Goal: Entertainment & Leisure: Browse casually

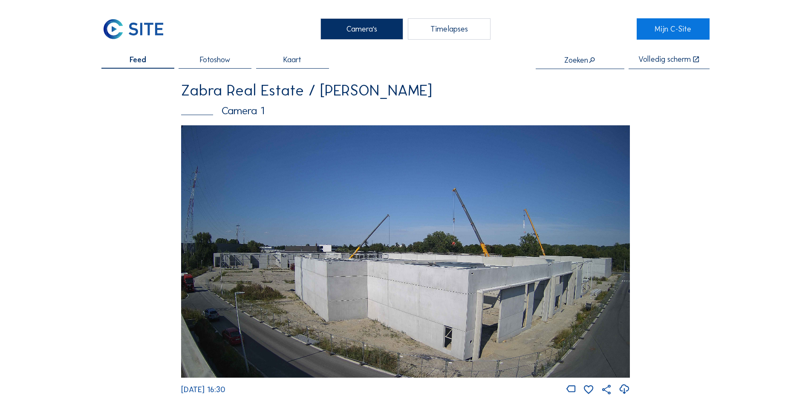
click at [357, 260] on img at bounding box center [405, 251] width 449 height 252
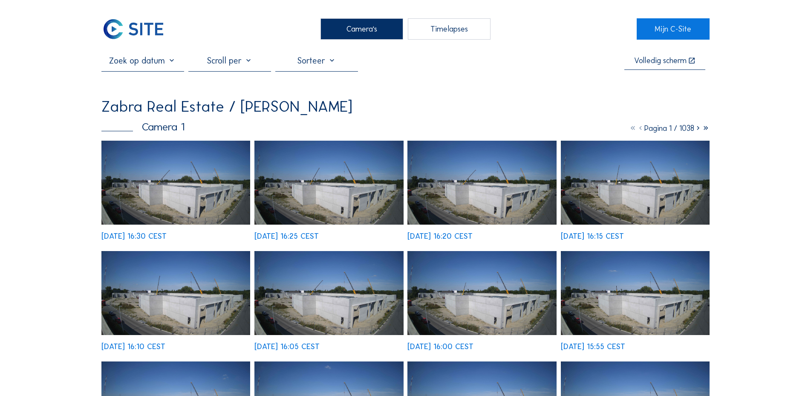
click at [185, 214] on img at bounding box center [175, 183] width 149 height 84
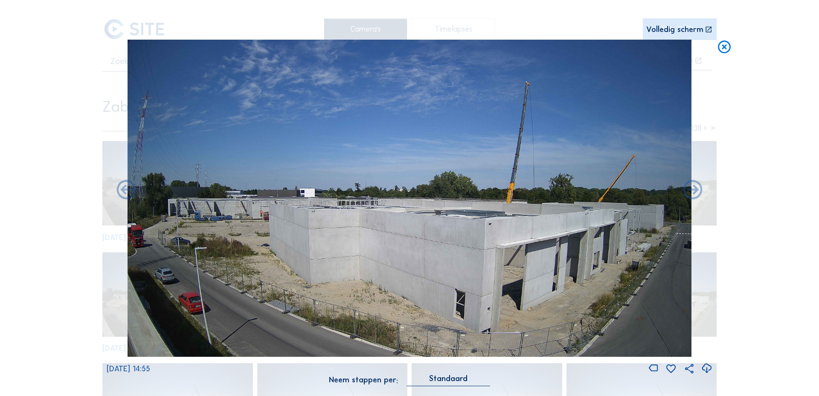
click at [58, 211] on div "Scroll om door de tijd te reizen | Druk op de 'Alt'-[PERSON_NAME] + scroll om t…" at bounding box center [409, 198] width 819 height 396
click at [728, 45] on icon at bounding box center [723, 48] width 15 height 16
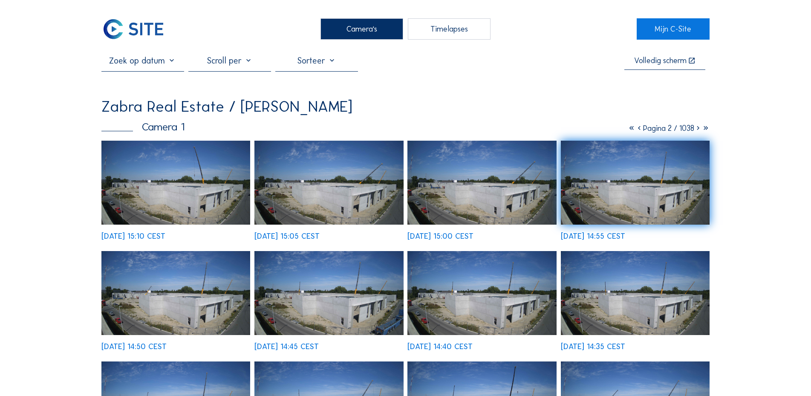
click at [362, 31] on div "Camera's" at bounding box center [362, 28] width 83 height 21
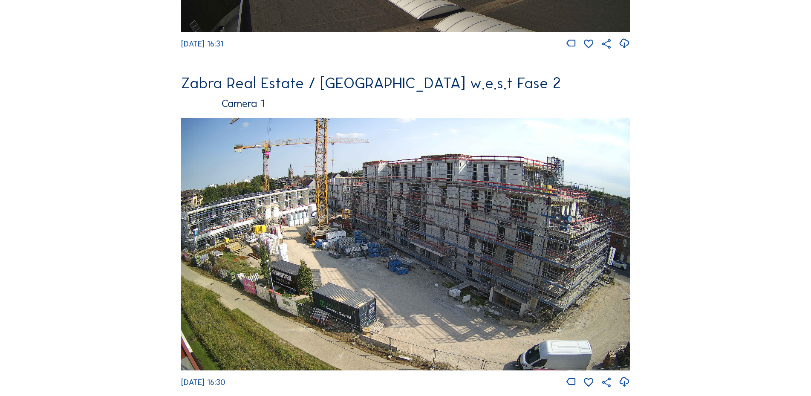
scroll to position [696, 0]
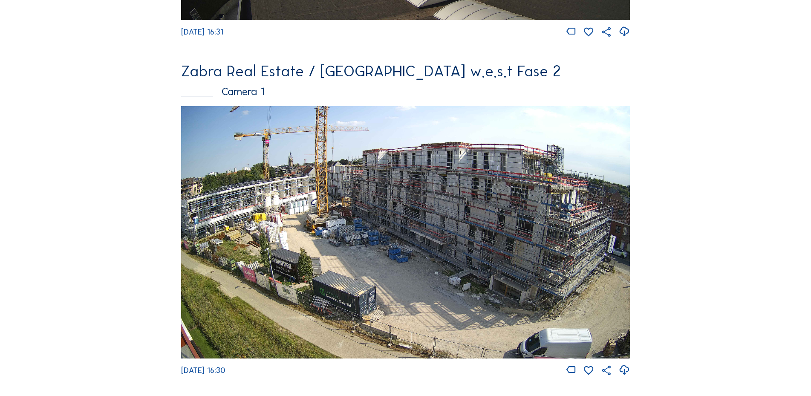
click at [361, 208] on img at bounding box center [405, 232] width 449 height 252
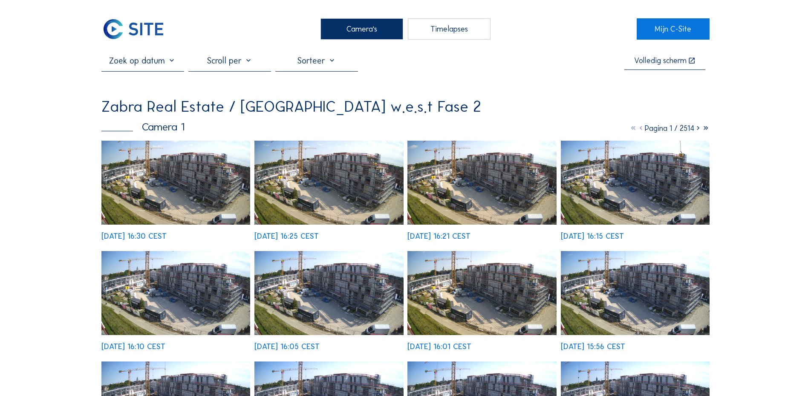
click at [696, 131] on icon at bounding box center [699, 128] width 8 height 9
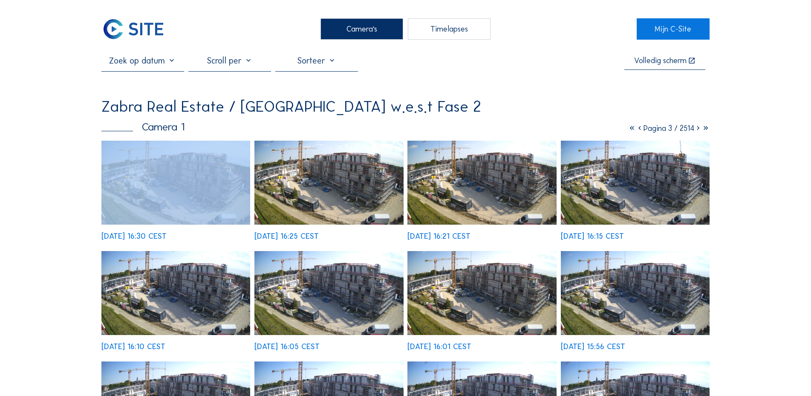
click at [696, 131] on icon at bounding box center [699, 128] width 8 height 9
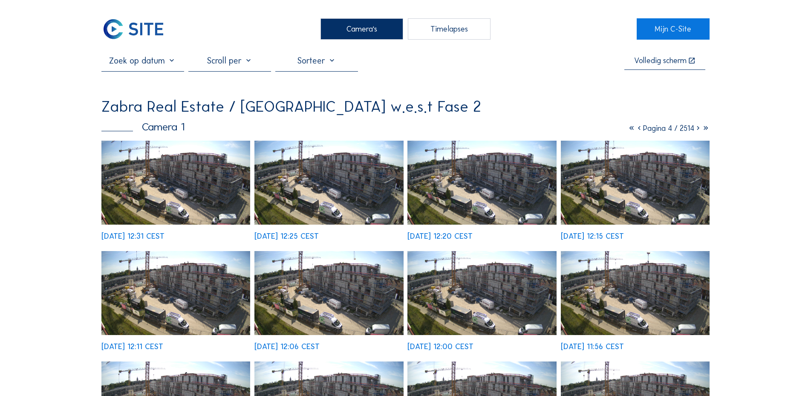
click at [699, 130] on icon at bounding box center [699, 128] width 8 height 9
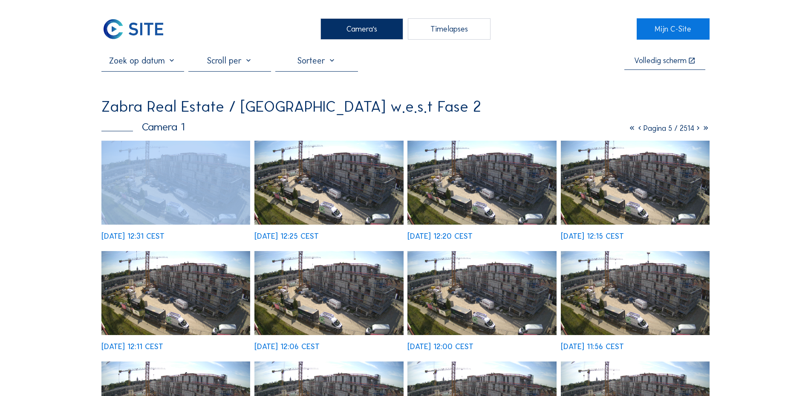
click at [699, 130] on icon at bounding box center [699, 128] width 8 height 9
click at [699, 128] on icon at bounding box center [699, 128] width 8 height 9
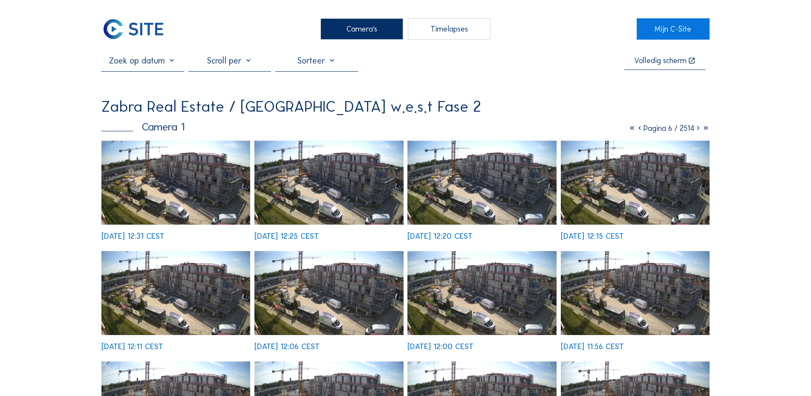
click at [698, 128] on icon at bounding box center [699, 128] width 8 height 9
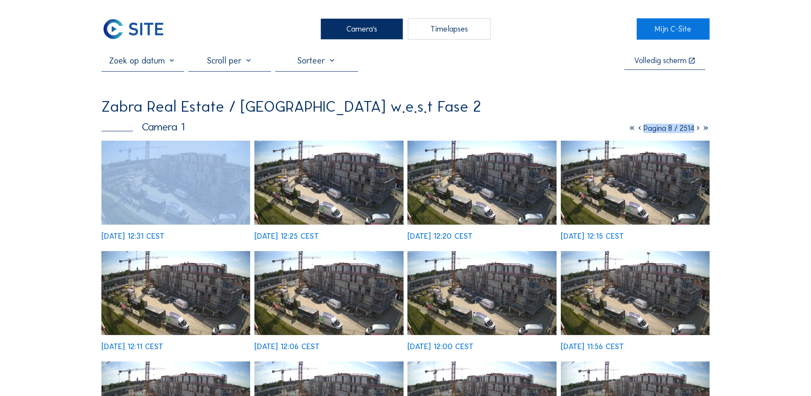
click at [698, 128] on icon at bounding box center [699, 128] width 8 height 9
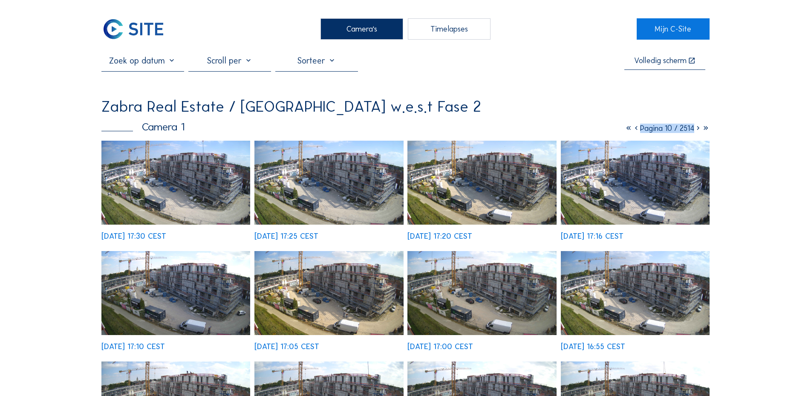
click at [696, 133] on icon at bounding box center [699, 128] width 8 height 9
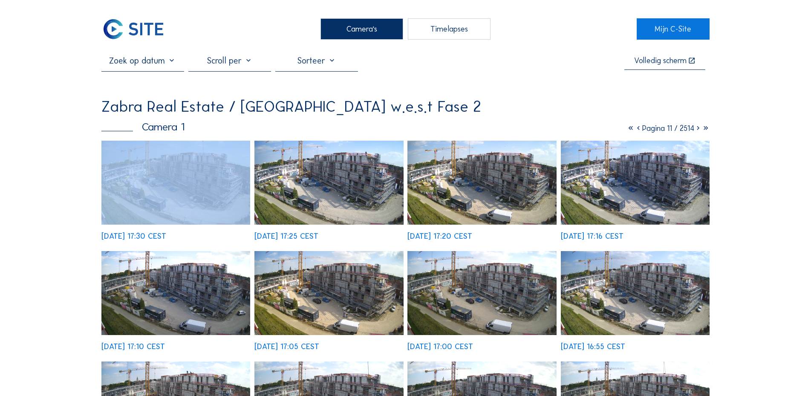
click at [696, 133] on icon at bounding box center [699, 128] width 8 height 9
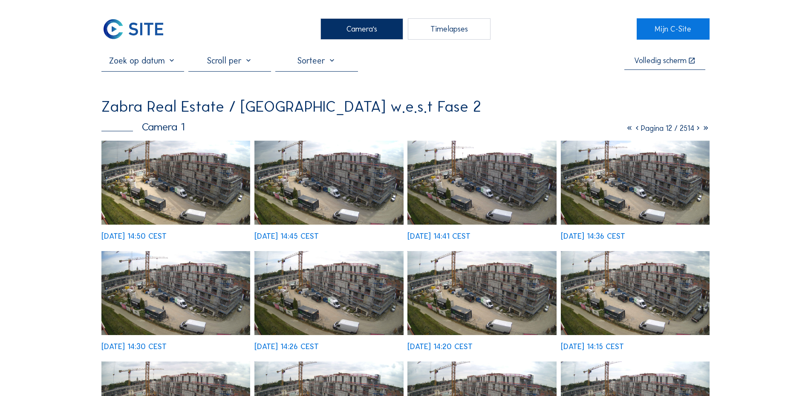
click at [171, 181] on img at bounding box center [175, 183] width 149 height 84
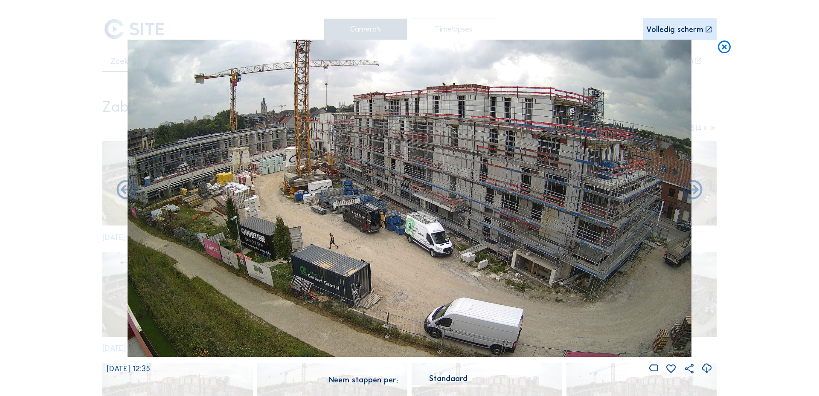
click at [779, 177] on div "Scroll om door de tijd te reizen | Druk op de 'Alt'-[PERSON_NAME] + scroll om t…" at bounding box center [409, 198] width 819 height 396
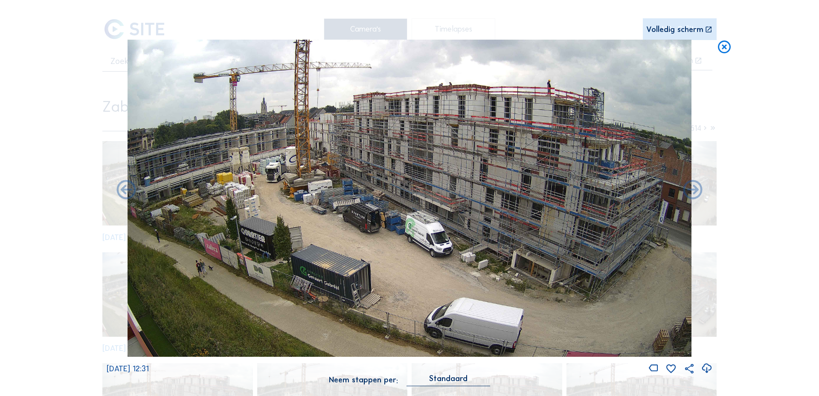
click at [724, 50] on icon at bounding box center [723, 48] width 15 height 16
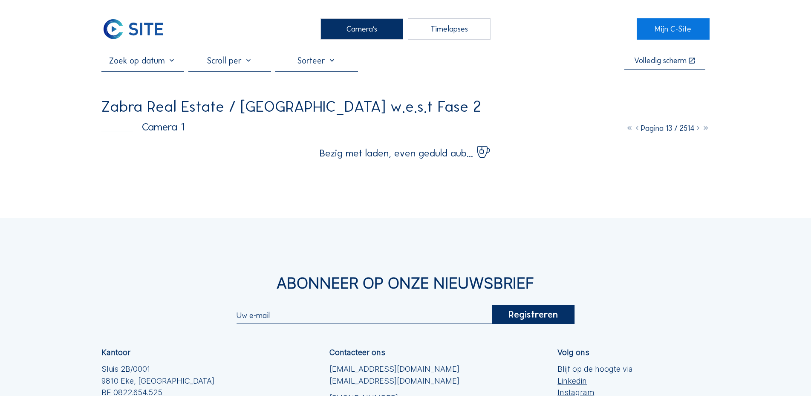
click at [697, 131] on icon at bounding box center [699, 128] width 8 height 9
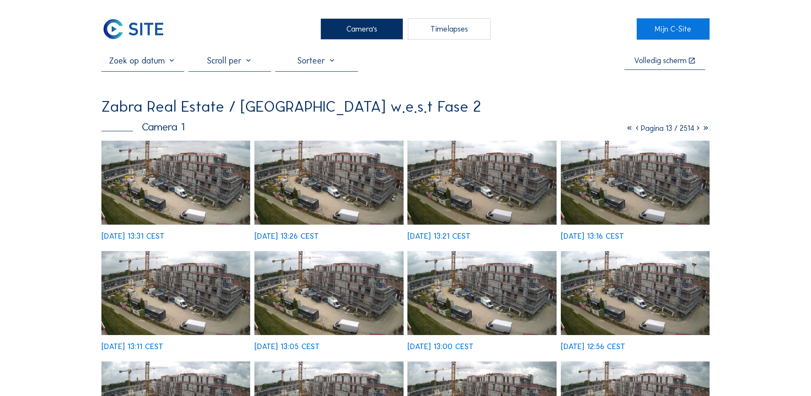
click at [697, 131] on icon at bounding box center [699, 128] width 8 height 9
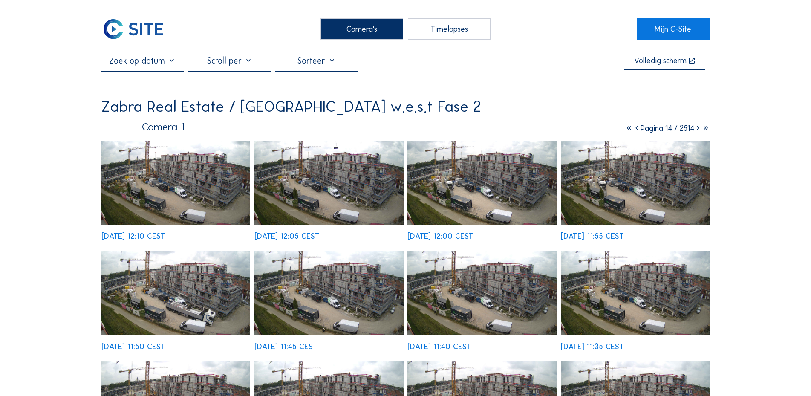
click at [700, 132] on icon at bounding box center [699, 128] width 8 height 9
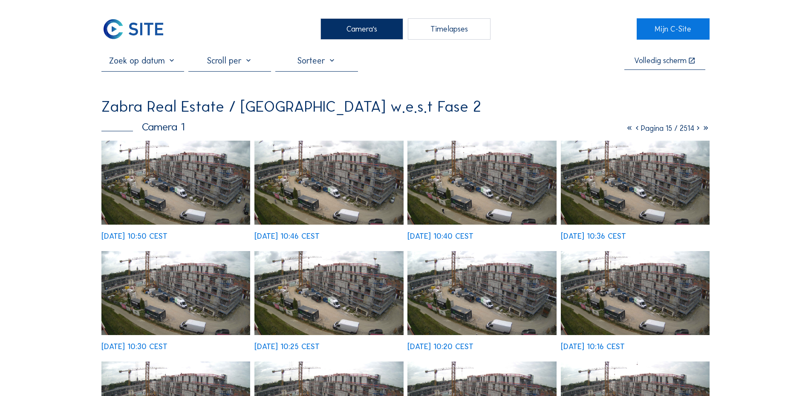
click at [334, 300] on img at bounding box center [329, 293] width 149 height 84
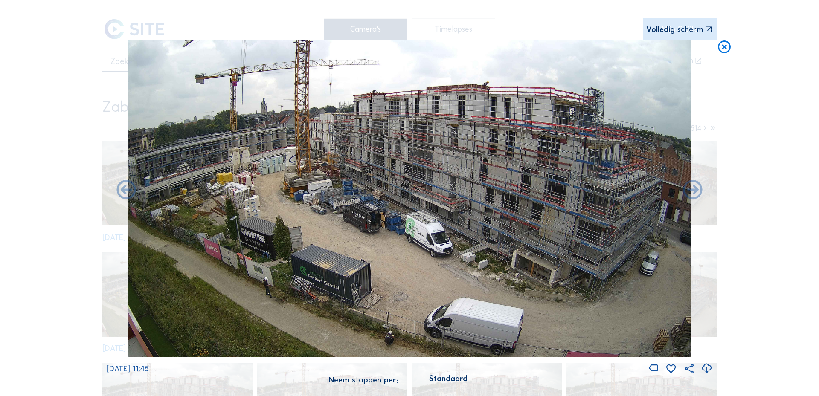
click at [303, 297] on img at bounding box center [408, 198] width 563 height 317
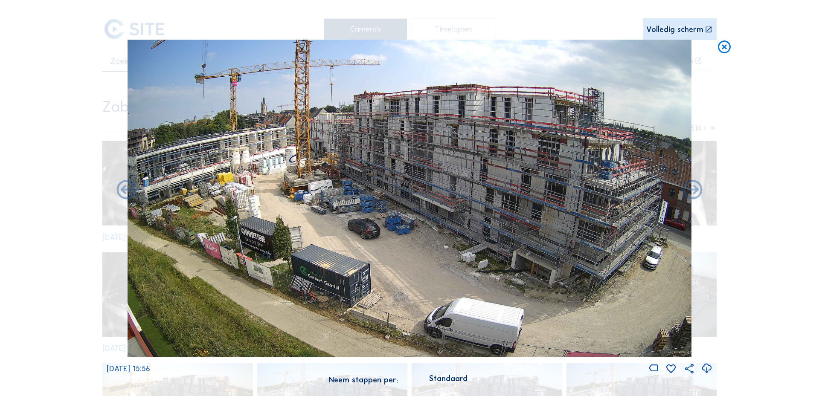
click at [408, 309] on img at bounding box center [408, 198] width 563 height 317
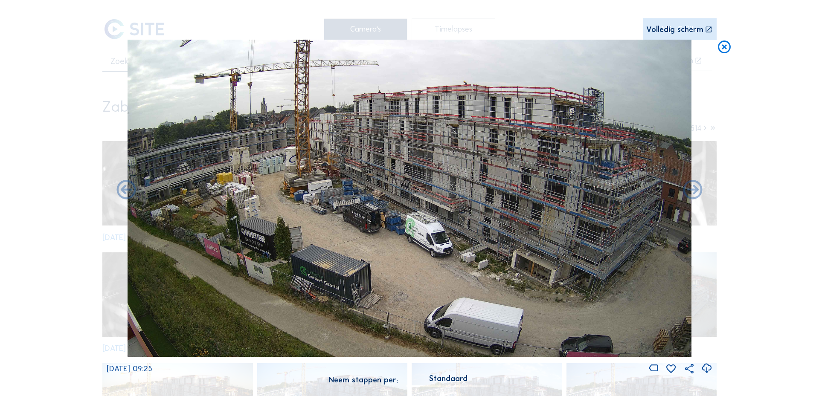
click at [769, 103] on div "Scroll om door de tijd te reizen | Druk op de 'Alt'-[PERSON_NAME] + scroll om t…" at bounding box center [409, 198] width 819 height 396
click at [726, 48] on icon at bounding box center [723, 48] width 15 height 16
